Goal: Check status: Check status

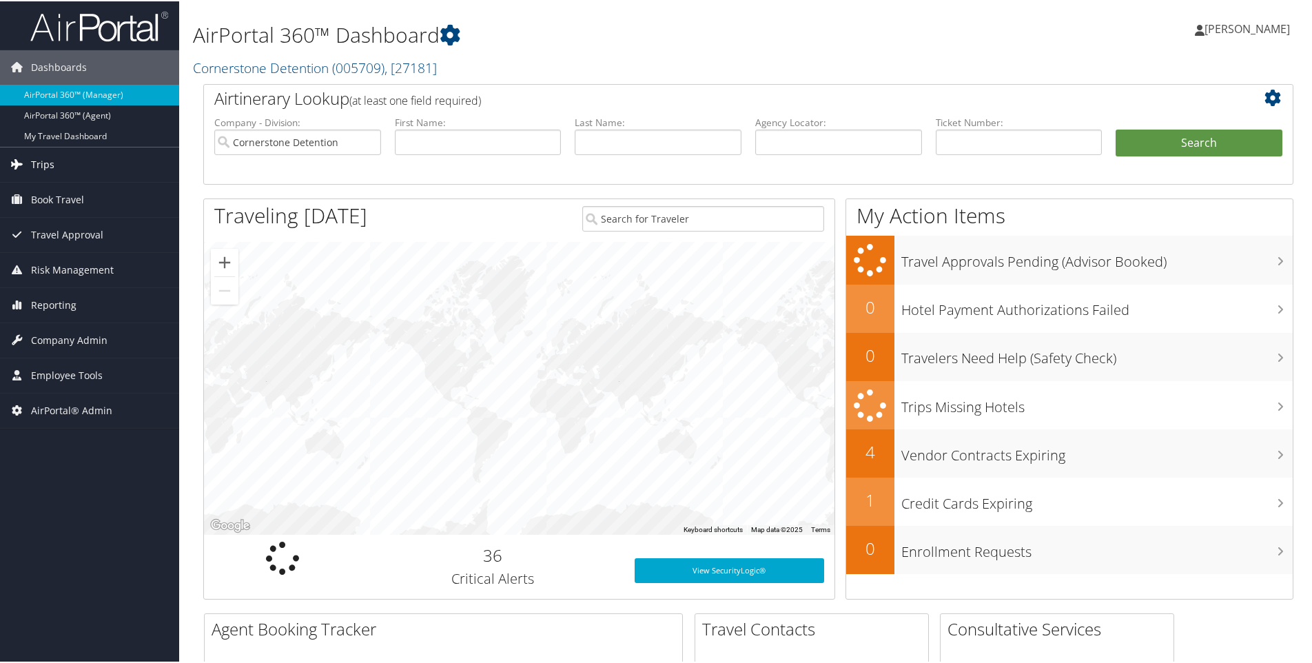
click at [64, 159] on link "Trips" at bounding box center [89, 163] width 179 height 34
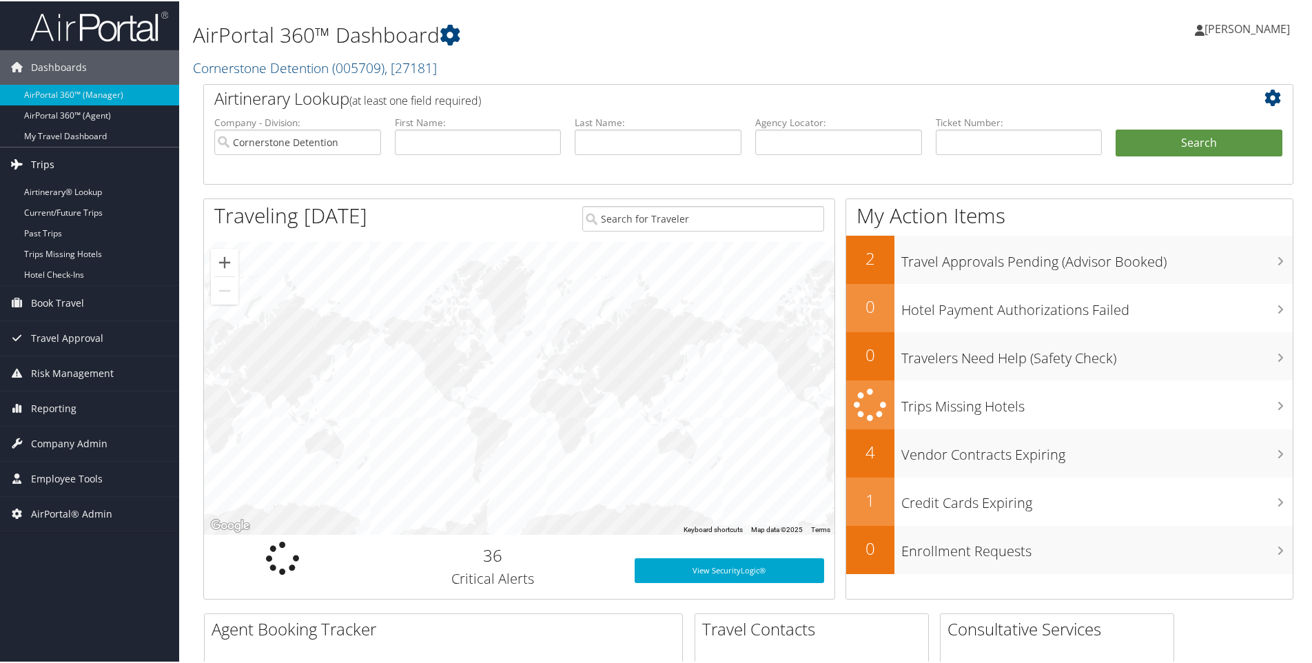
click at [64, 159] on link "Trips" at bounding box center [89, 163] width 179 height 34
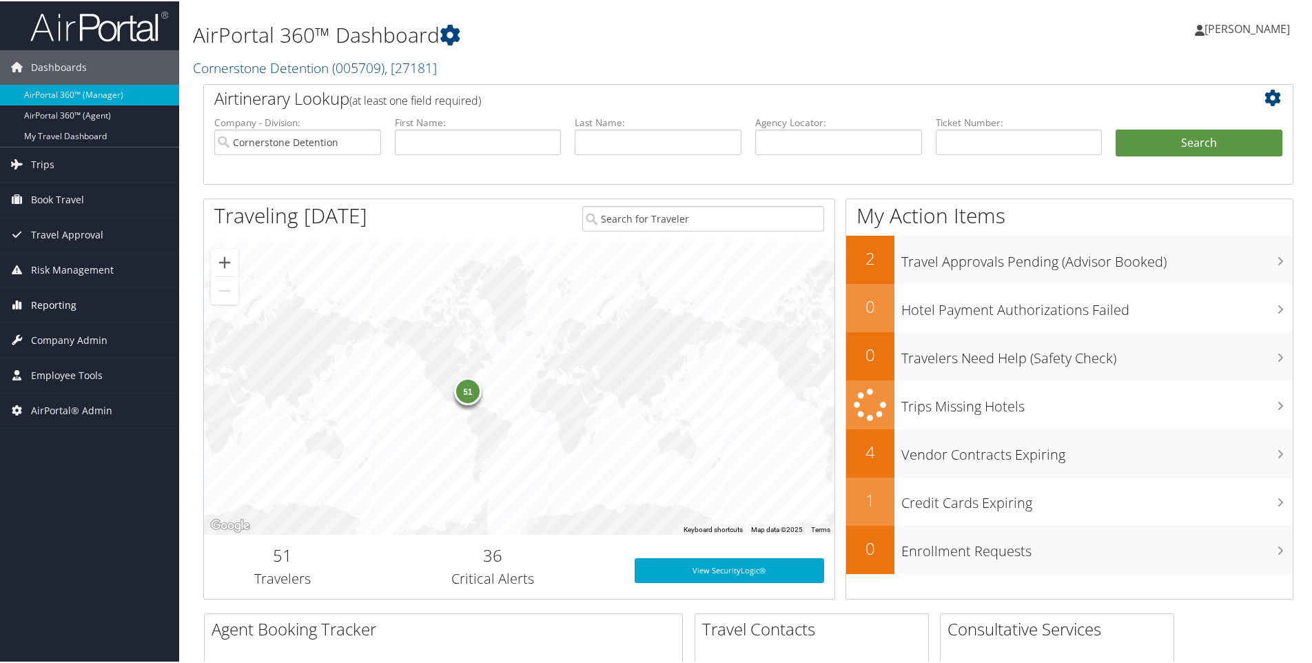
click at [75, 296] on link "Reporting" at bounding box center [89, 304] width 179 height 34
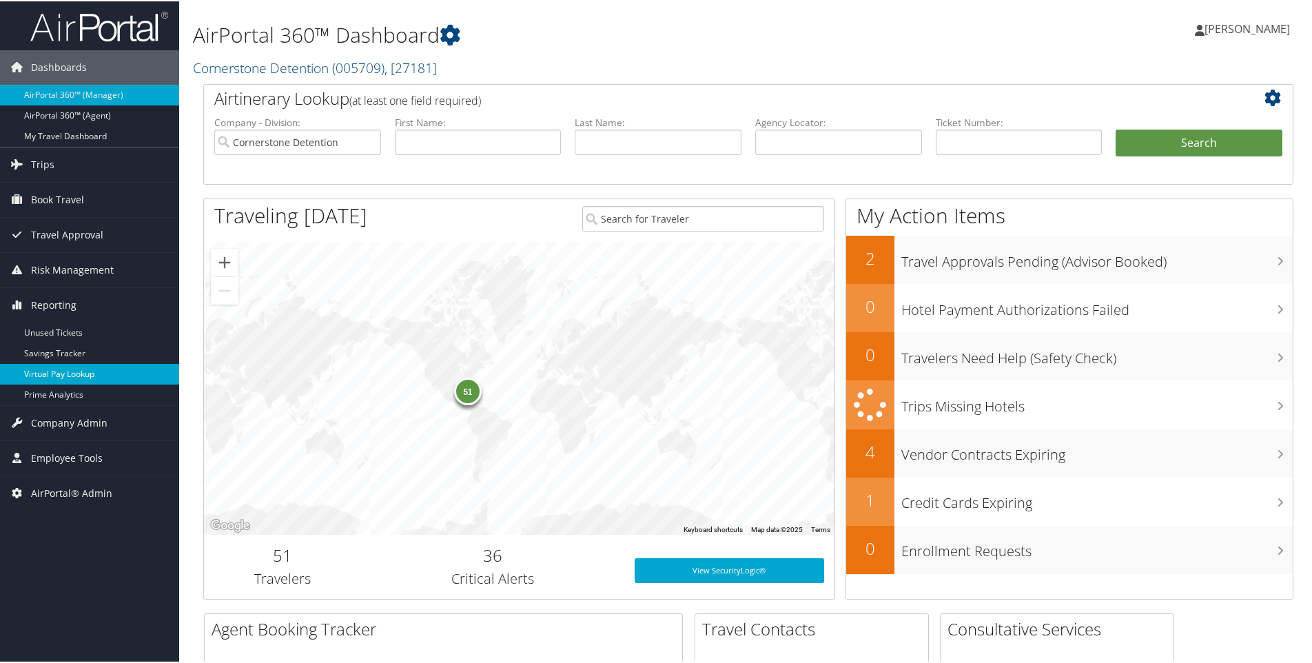
click at [110, 368] on link "Virtual Pay Lookup" at bounding box center [89, 372] width 179 height 21
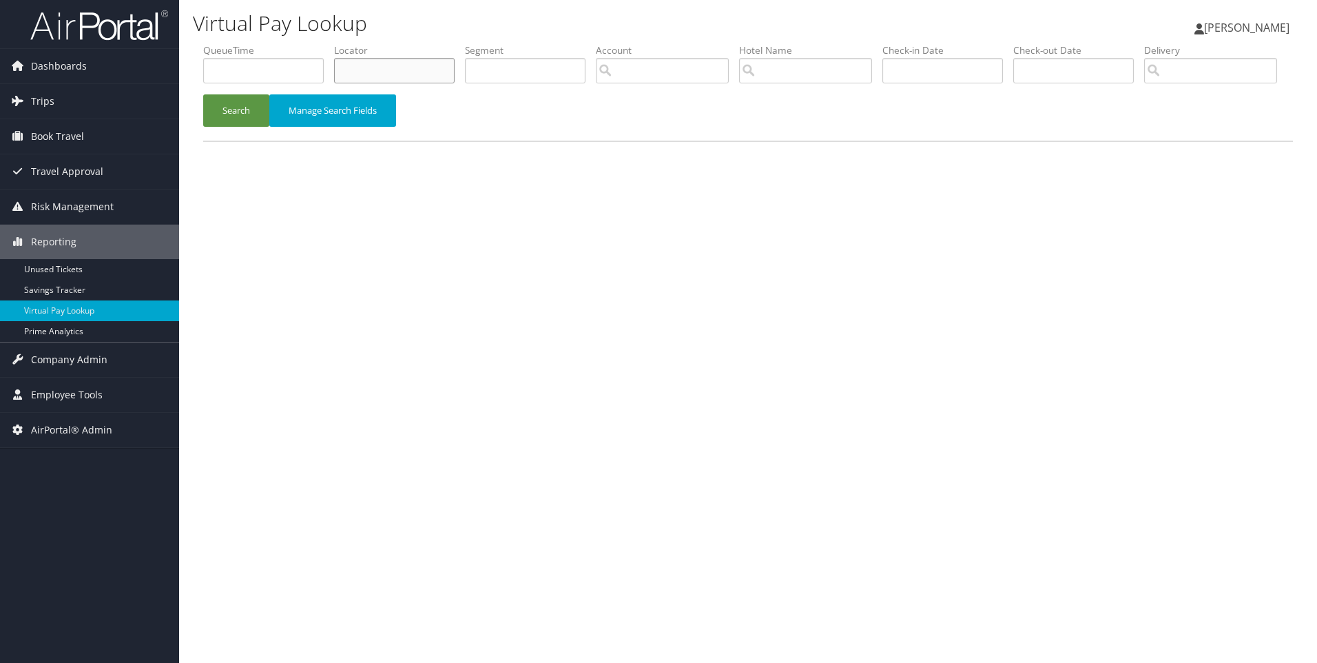
click at [420, 68] on input "text" at bounding box center [394, 70] width 121 height 25
paste input "DC7CVF"
type input "DC7CVF"
click at [203, 94] on button "Search" at bounding box center [236, 110] width 66 height 32
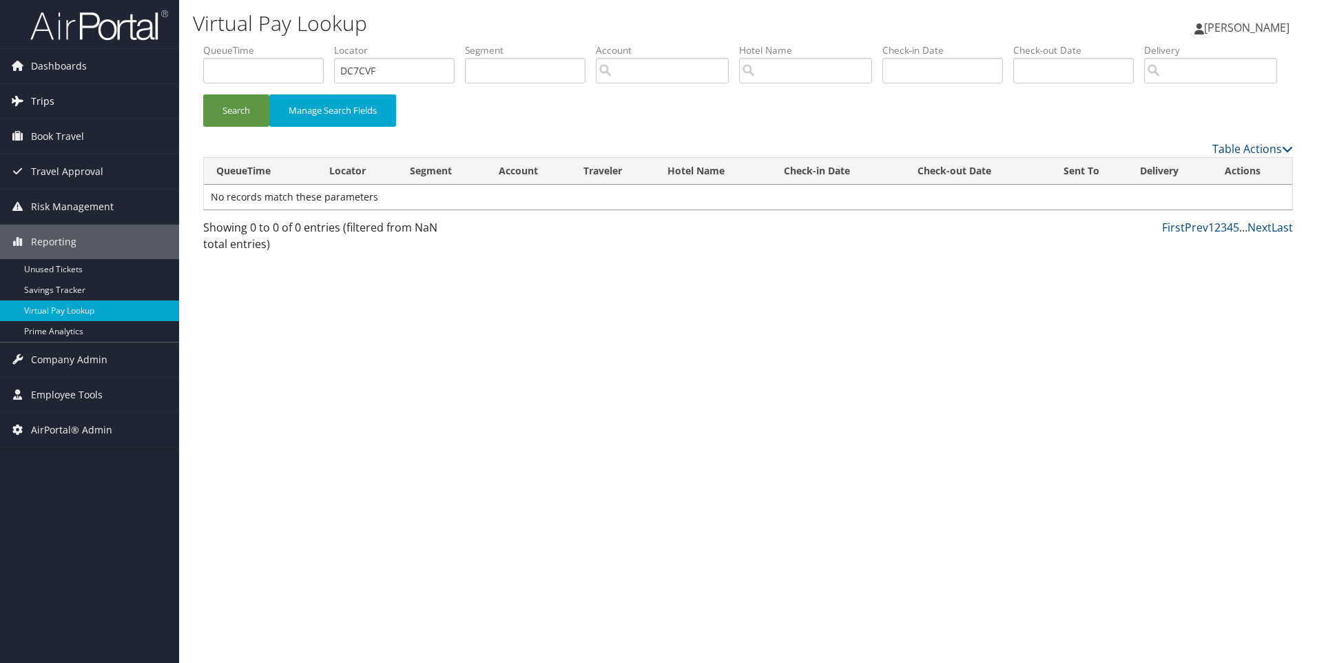
click at [107, 111] on link "Trips" at bounding box center [89, 101] width 179 height 34
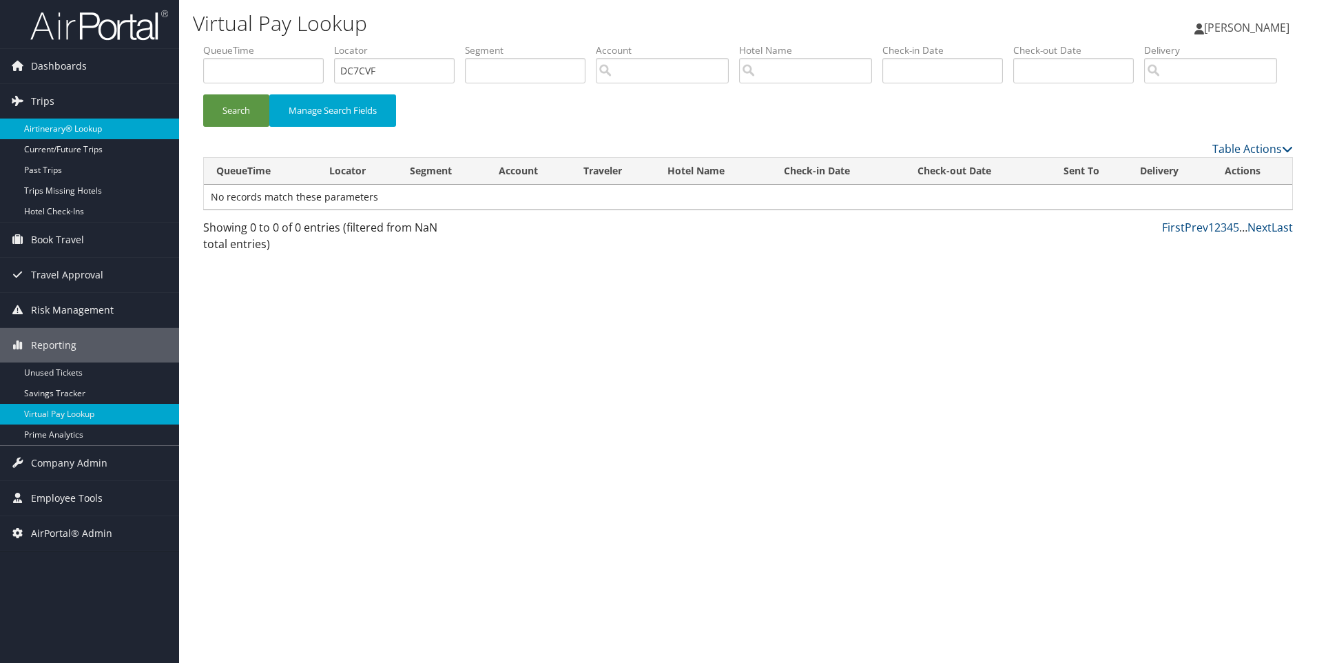
click at [88, 120] on link "Airtinerary® Lookup" at bounding box center [89, 129] width 179 height 21
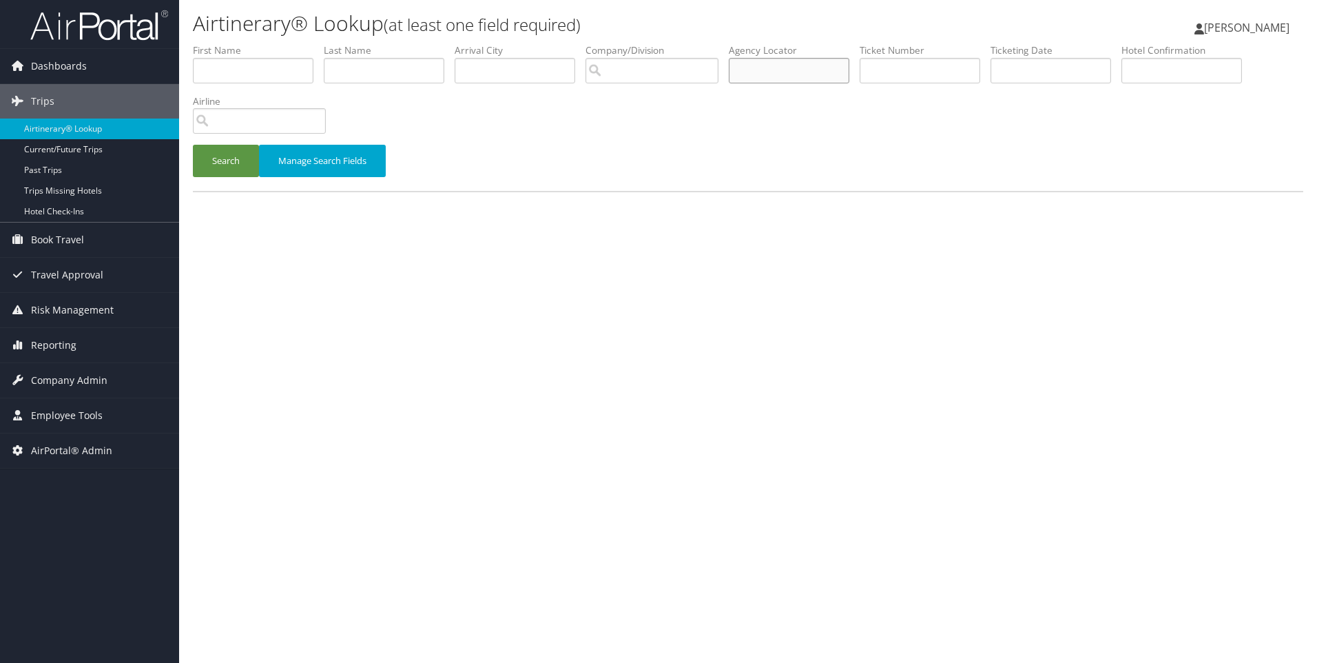
click at [775, 68] on input "text" at bounding box center [789, 70] width 121 height 25
paste input "DC7CVF"
type input "DC7CVF"
click at [193, 145] on button "Search" at bounding box center [226, 161] width 66 height 32
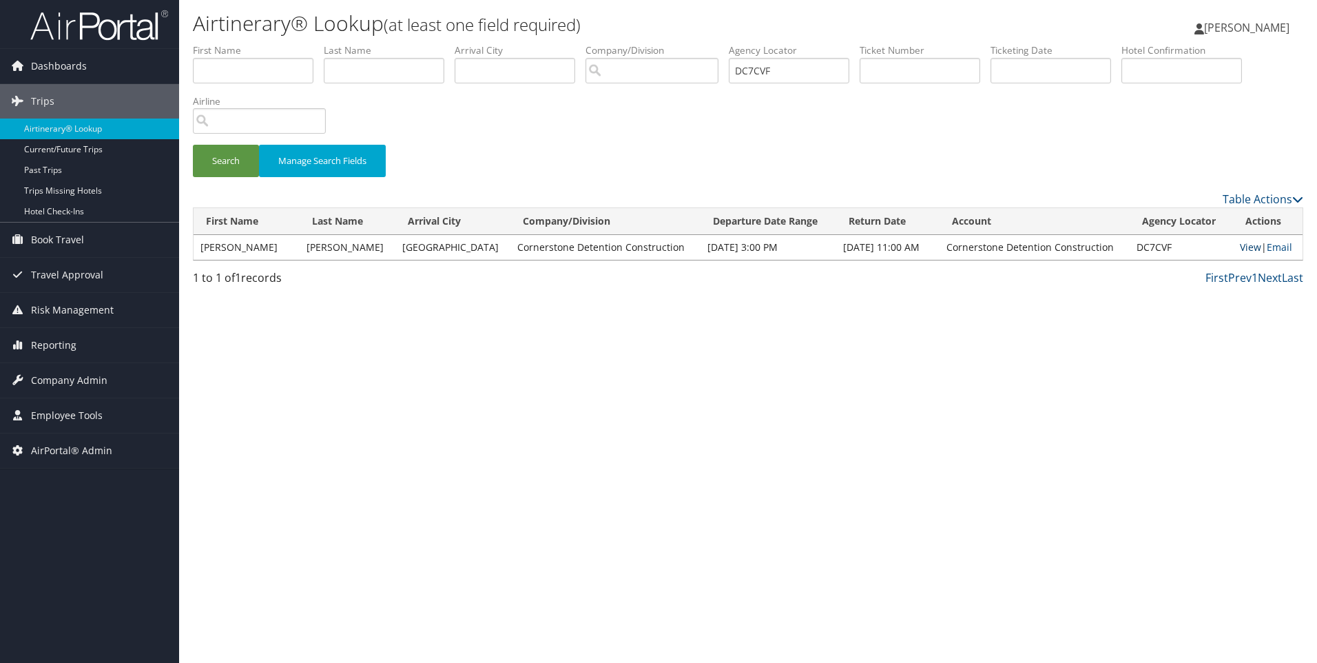
click at [1240, 247] on link "View" at bounding box center [1250, 246] width 21 height 13
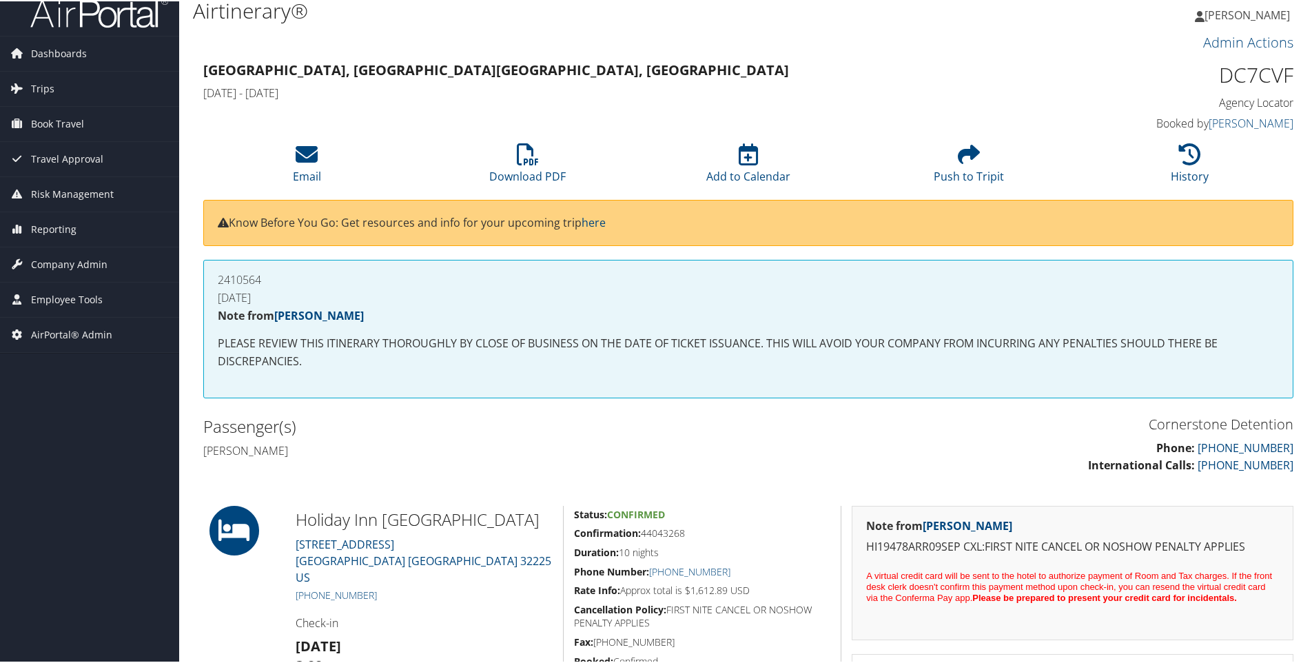
scroll to position [25, 0]
